Goal: Obtain resource: Download file/media

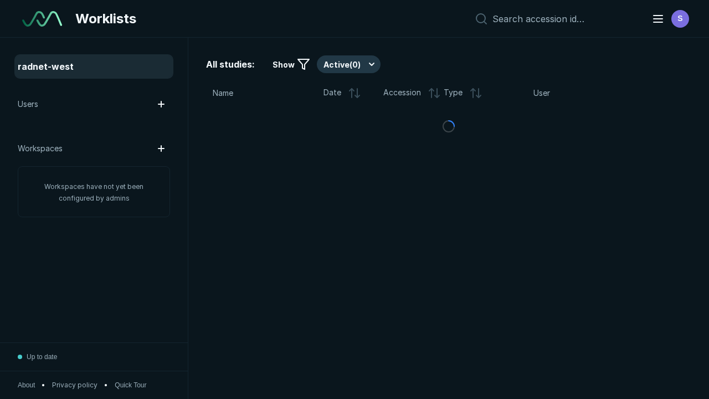
scroll to position [3025, 4614]
